Goal: Task Accomplishment & Management: Manage account settings

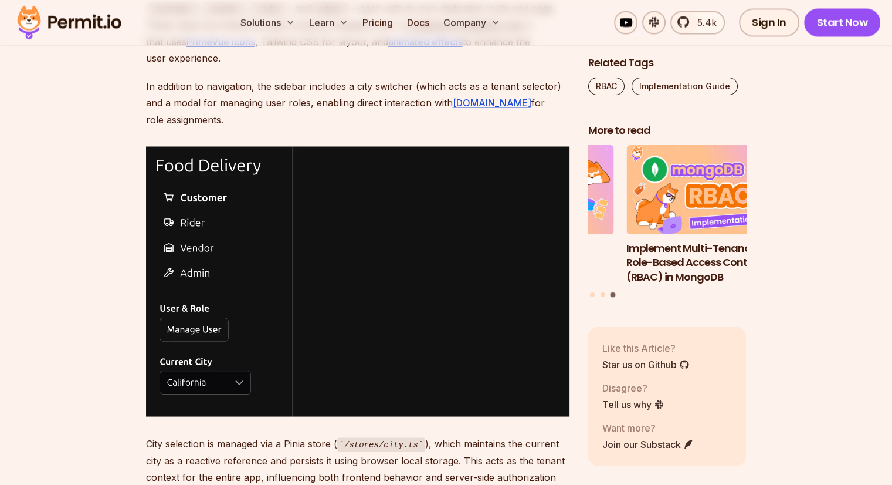
scroll to position [2053, 0]
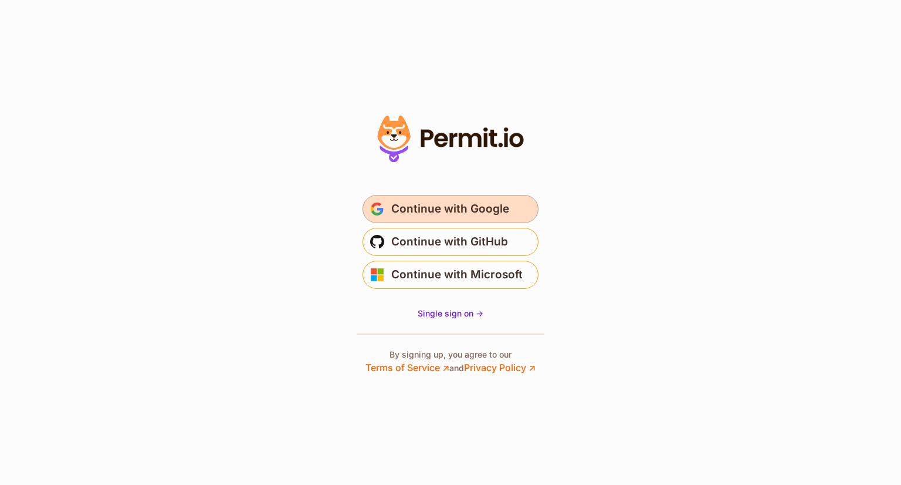
click at [425, 209] on span "Continue with Google" at bounding box center [450, 208] width 118 height 19
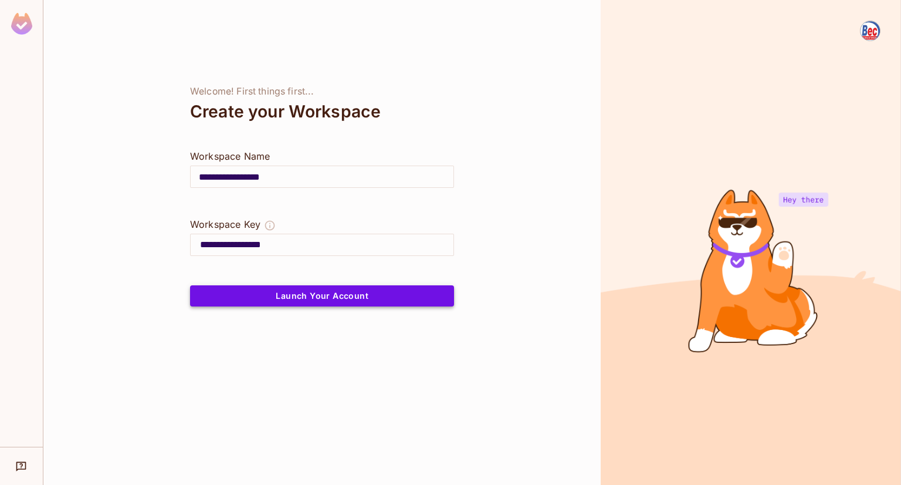
click at [329, 294] on button "Launch Your Account" at bounding box center [322, 295] width 264 height 21
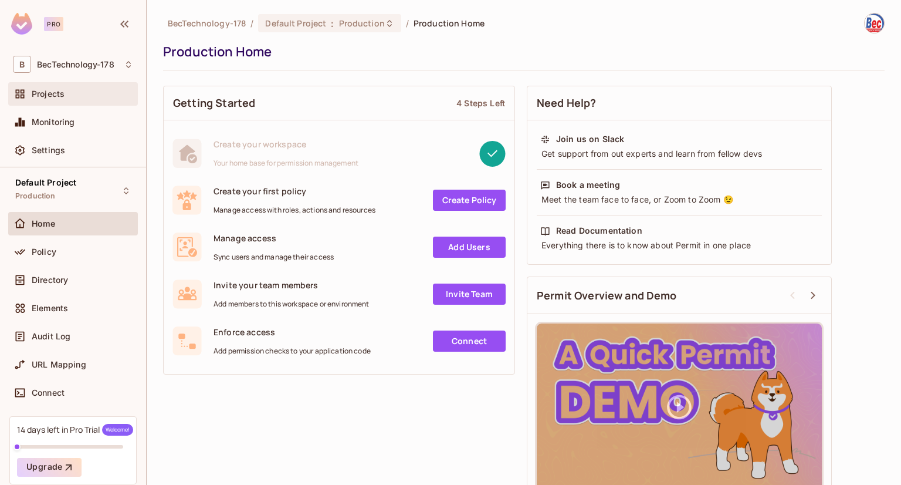
click at [68, 94] on div "Projects" at bounding box center [82, 93] width 101 height 9
click at [53, 247] on span "Policy" at bounding box center [44, 251] width 25 height 9
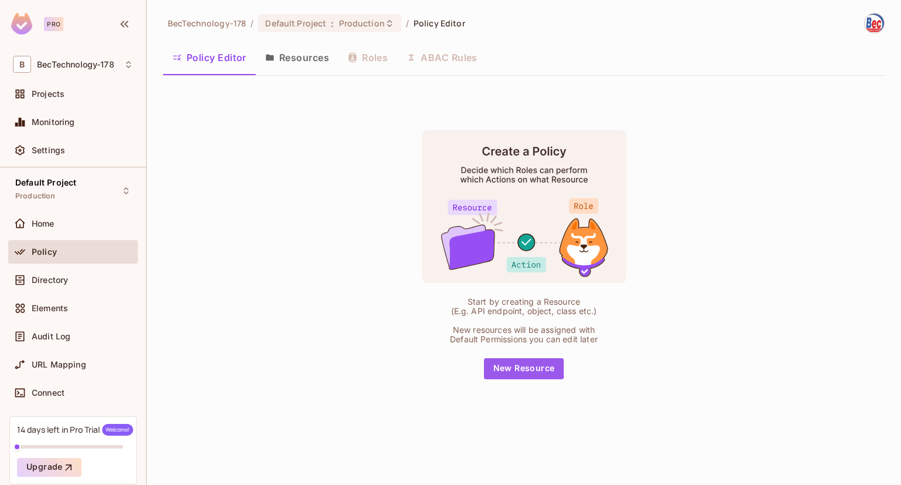
click at [505, 367] on button "New Resource" at bounding box center [524, 368] width 80 height 21
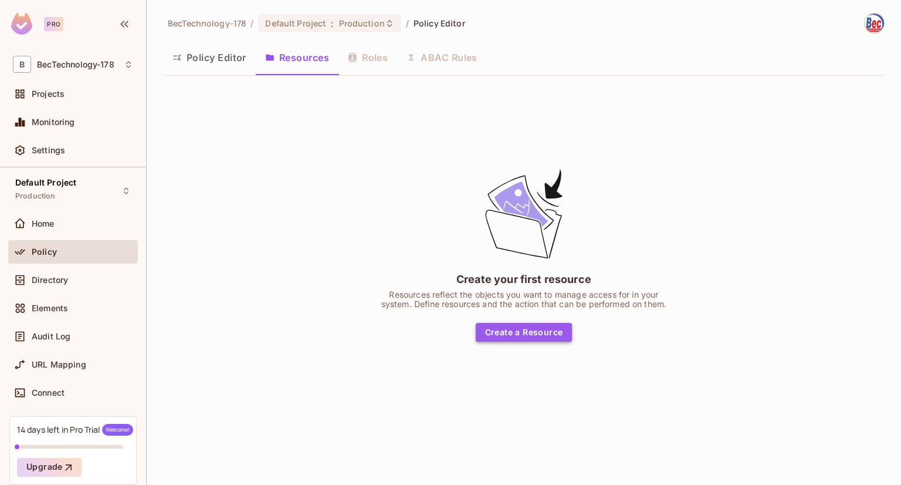
click at [522, 335] on button "Create a Resource" at bounding box center [524, 332] width 97 height 19
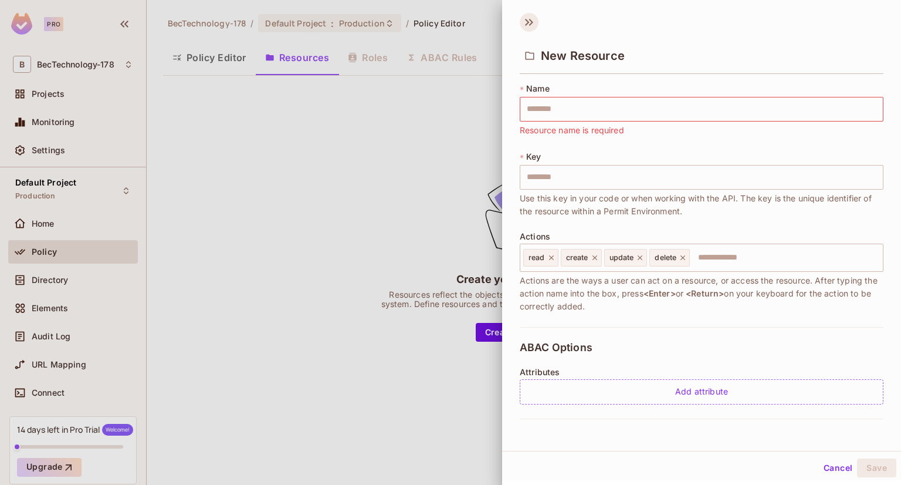
click at [530, 22] on icon at bounding box center [529, 22] width 19 height 19
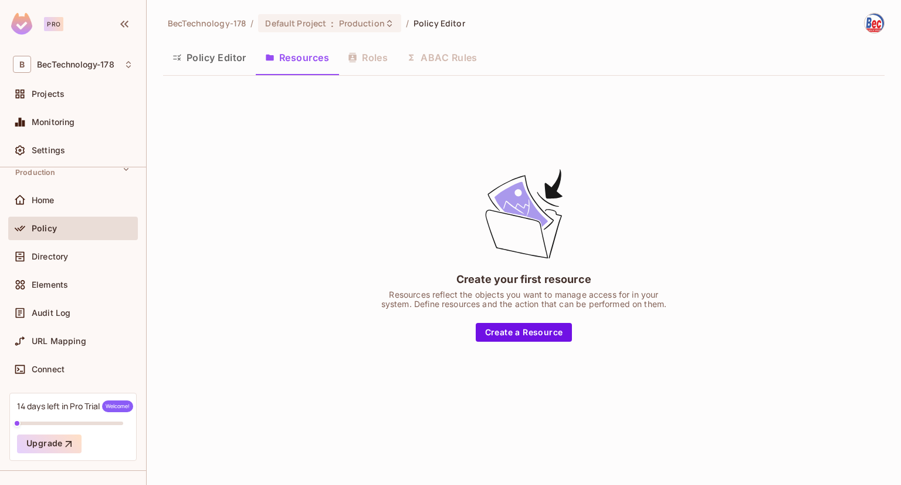
scroll to position [46, 0]
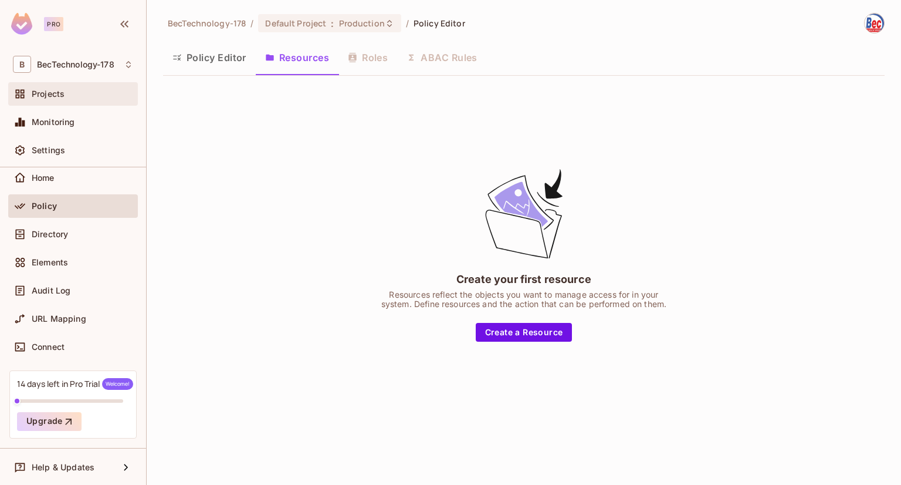
click at [49, 95] on span "Projects" at bounding box center [48, 93] width 33 height 9
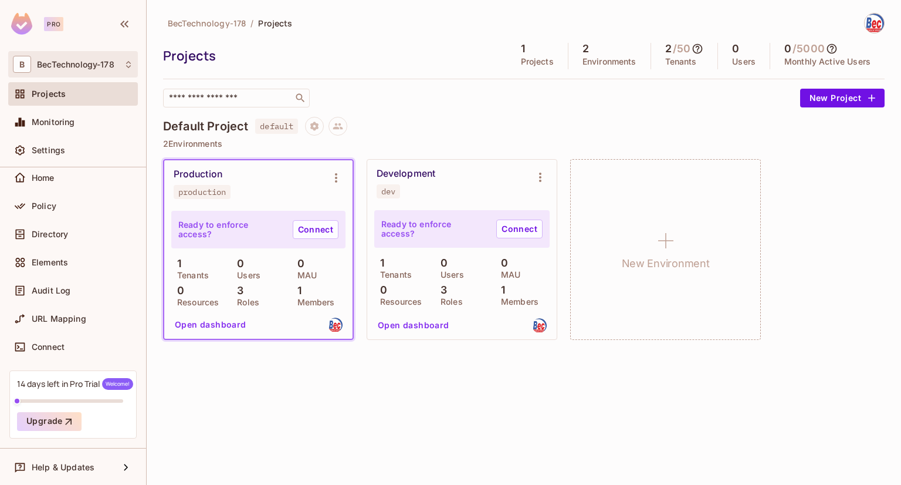
click at [132, 65] on icon at bounding box center [128, 64] width 9 height 9
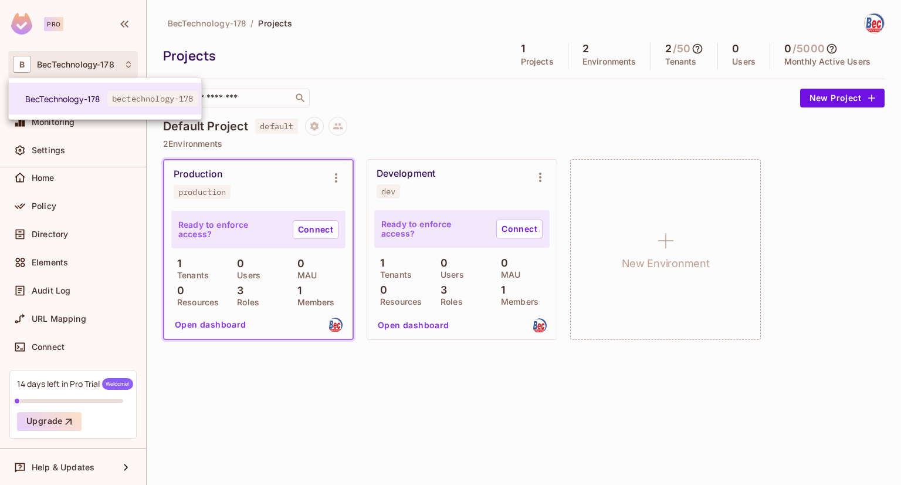
click at [266, 49] on div at bounding box center [450, 242] width 901 height 485
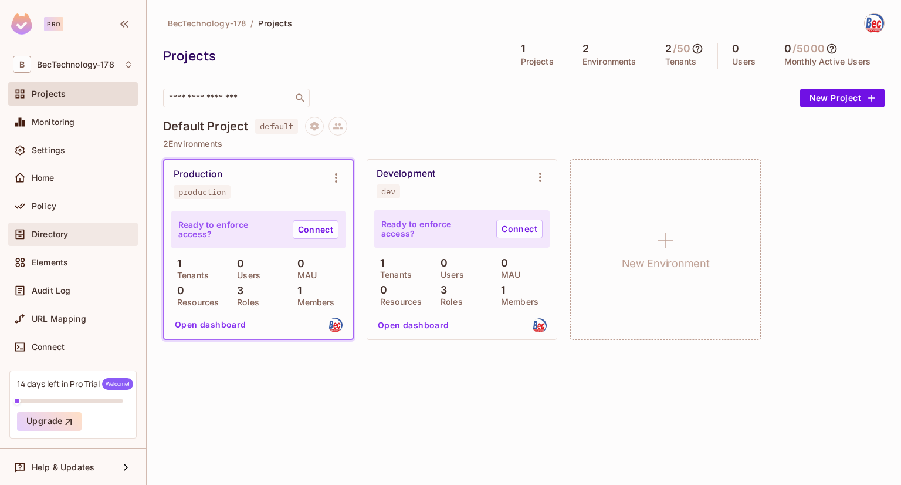
click at [53, 232] on span "Directory" at bounding box center [50, 233] width 36 height 9
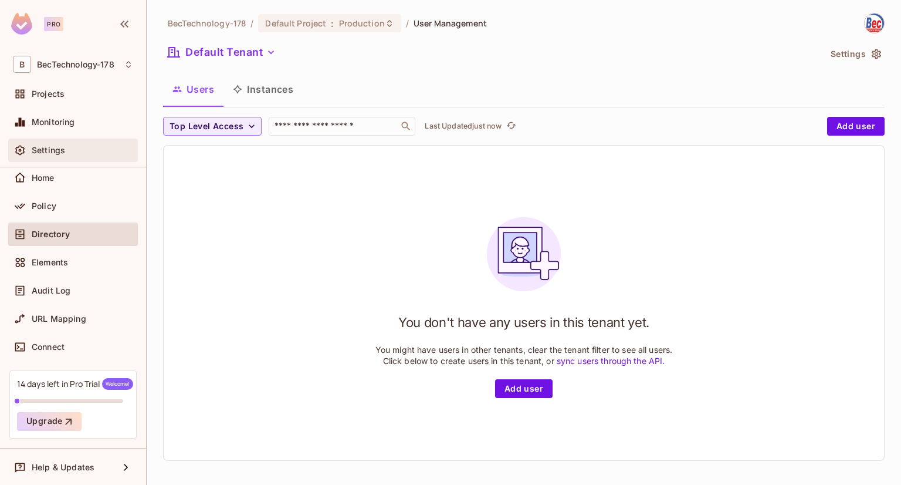
click at [53, 147] on span "Settings" at bounding box center [48, 149] width 33 height 9
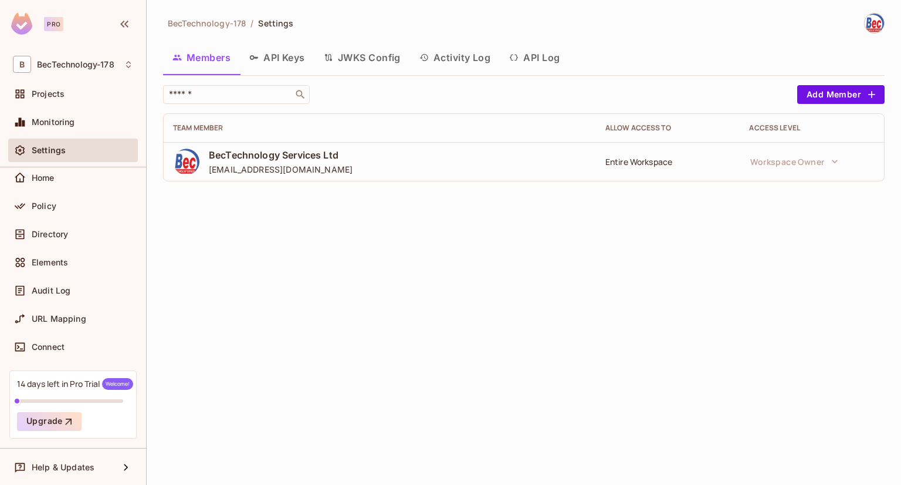
click at [274, 57] on button "API Keys" at bounding box center [277, 57] width 75 height 29
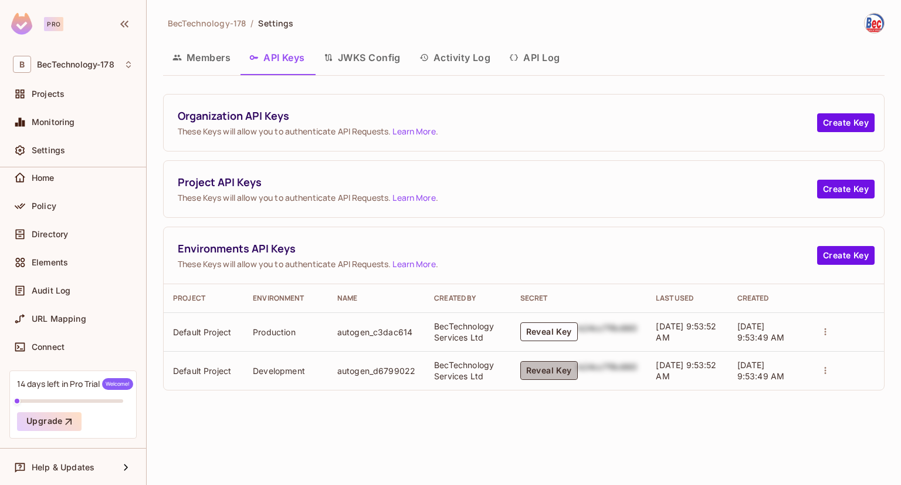
click at [549, 369] on button "Reveal Key" at bounding box center [548, 370] width 57 height 19
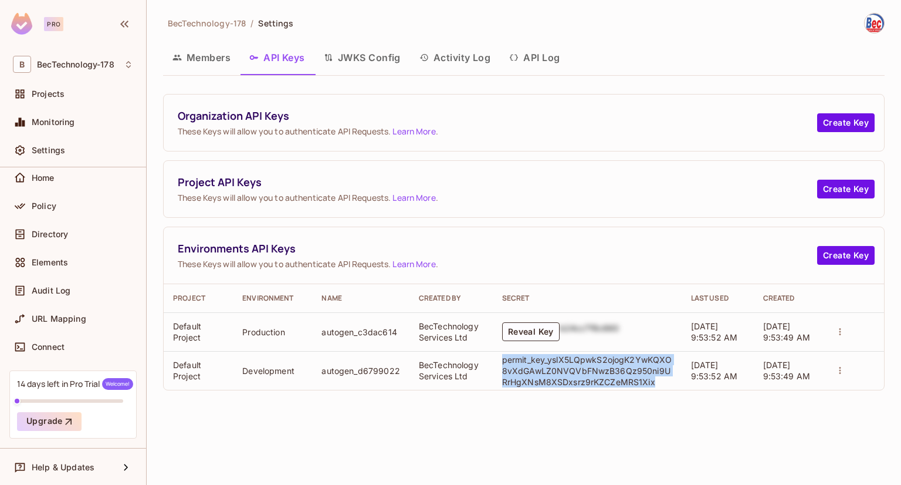
drag, startPoint x: 499, startPoint y: 359, endPoint x: 656, endPoint y: 384, distance: 159.1
click at [655, 384] on p "permit_key_yslX5LQpwkS2ojogK2YwKQXO8vXdGAwLZ0NVQVbFNwzB36Qz950ni9URrHgXNsM8XSDx…" at bounding box center [587, 370] width 170 height 33
copy p "permit_key_yslX5LQpwkS2ojogK2YwKQXO8vXdGAwLZ0NVQVbFNwzB36Qz950ni9URrHgXNsM8XSDx…"
